Goal: Task Accomplishment & Management: Understand process/instructions

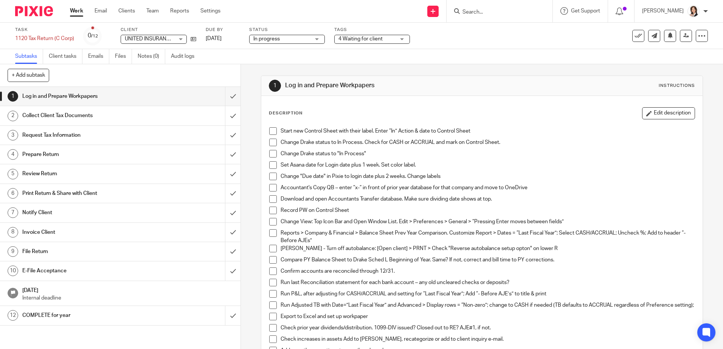
click at [272, 134] on span at bounding box center [273, 131] width 8 height 8
click at [271, 146] on span at bounding box center [273, 143] width 8 height 8
click at [271, 154] on span at bounding box center [273, 154] width 8 height 8
click at [272, 166] on span at bounding box center [273, 165] width 8 height 8
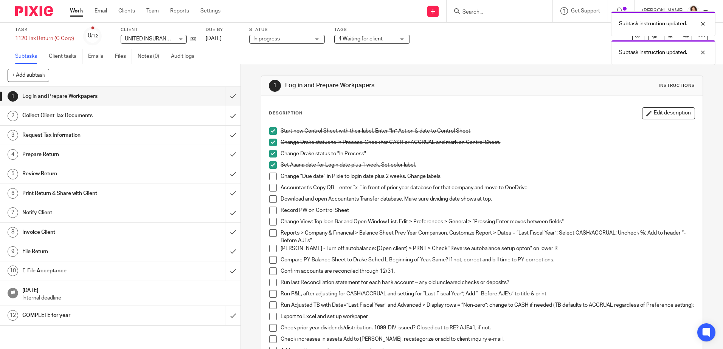
click at [271, 175] on span at bounding box center [273, 177] width 8 height 8
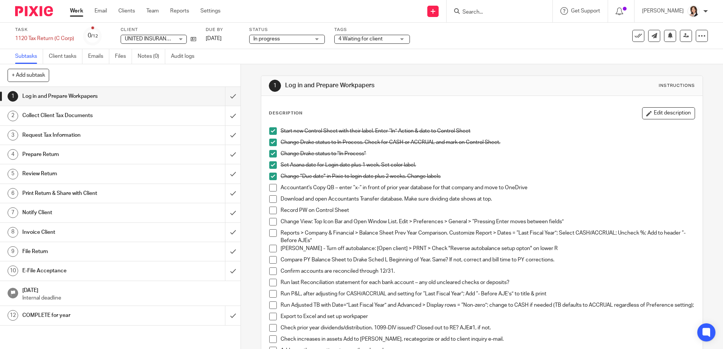
click at [320, 242] on p "Reports > Company & Financial > Balance Sheet Prev Year Comparison. Customize R…" at bounding box center [486, 236] width 413 height 15
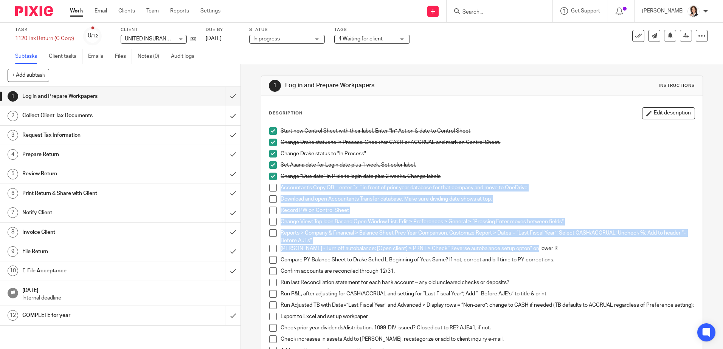
drag, startPoint x: 536, startPoint y: 251, endPoint x: 274, endPoint y: 187, distance: 269.9
click at [274, 187] on ul "Change Drake status to In Process. Check for CASH or ACCRUAL and mark on Contro…" at bounding box center [481, 249] width 425 height 220
click at [646, 111] on button "Edit description" at bounding box center [668, 113] width 53 height 12
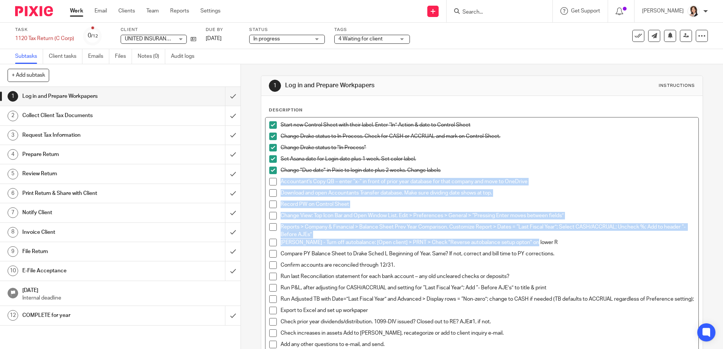
click at [431, 244] on p "[PERSON_NAME] - Turn off autobalance: [Open client] > PRNT > Check "Reverse aut…" at bounding box center [486, 243] width 413 height 8
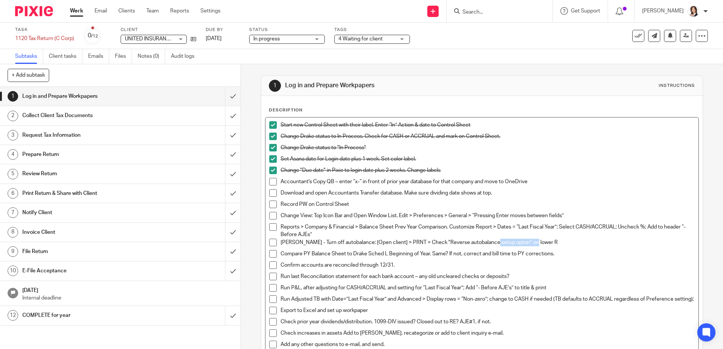
drag, startPoint x: 543, startPoint y: 243, endPoint x: 491, endPoint y: 241, distance: 52.2
click at [491, 241] on p "[PERSON_NAME] - Turn off autobalance: [Open client] > PRNT > Check "Reverse aut…" at bounding box center [486, 243] width 413 height 8
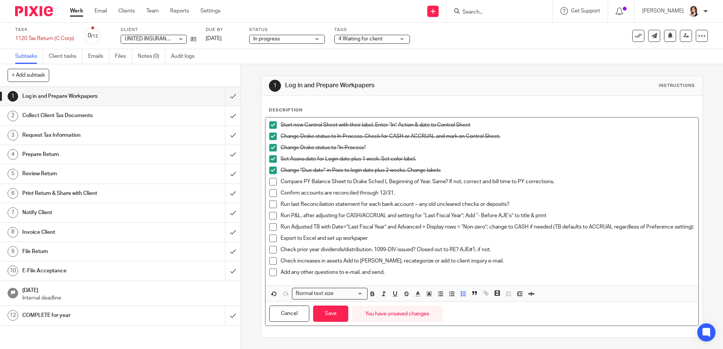
click at [272, 187] on li "Compare PY Balance Sheet to Drake Sched L Beginning of Year. Same? If not, corr…" at bounding box center [481, 183] width 425 height 11
click at [269, 183] on span at bounding box center [273, 182] width 8 height 8
click at [322, 321] on button "Save" at bounding box center [330, 314] width 35 height 16
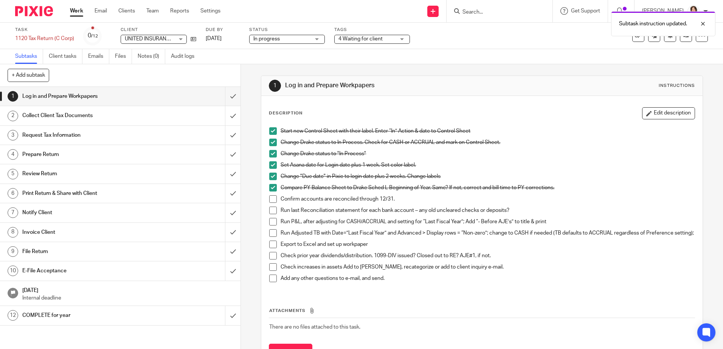
click at [291, 199] on p "Confirm accounts are reconciled through 12/31." at bounding box center [486, 199] width 413 height 8
